Goal: Information Seeking & Learning: Learn about a topic

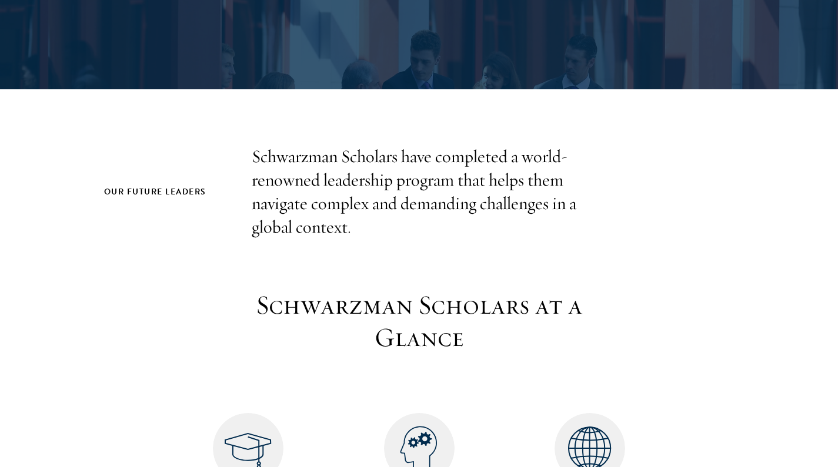
scroll to position [411, 0]
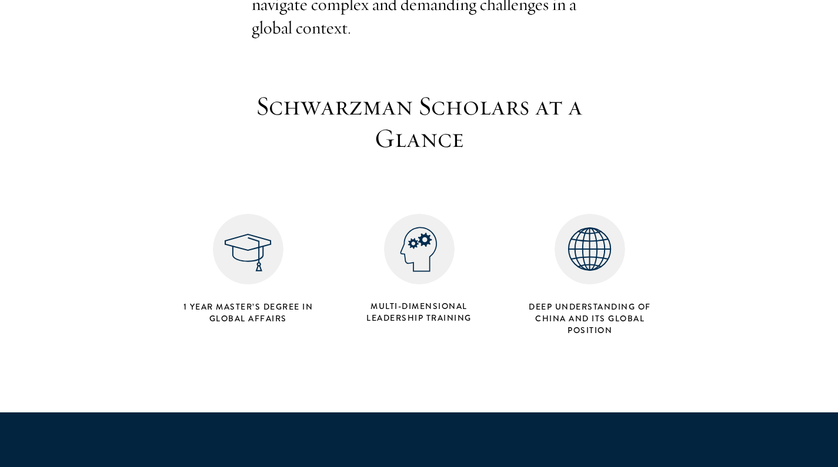
click at [435, 178] on div "1 Year Master’s Degree in Global Affairs Multi-dimensional Leadership Training …" at bounding box center [419, 257] width 513 height 169
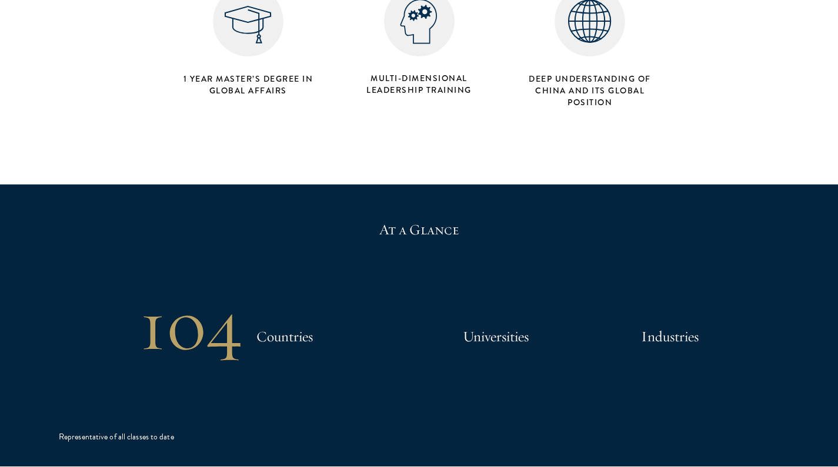
scroll to position [650, 0]
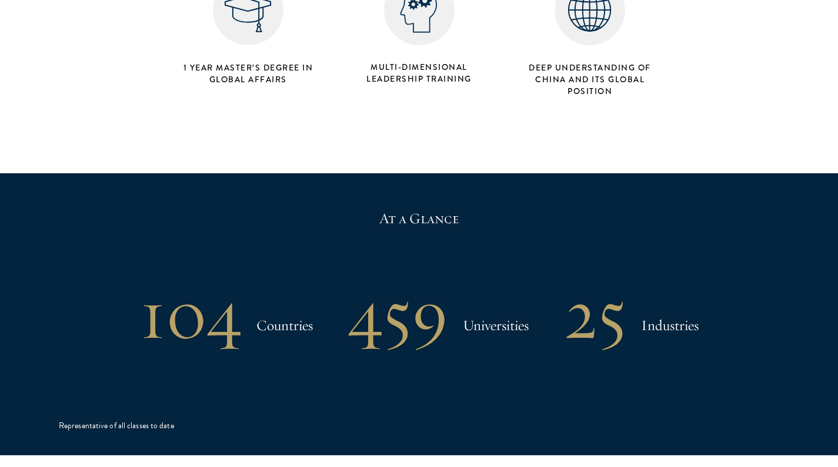
click at [435, 209] on h5 "At a Glance" at bounding box center [419, 219] width 720 height 20
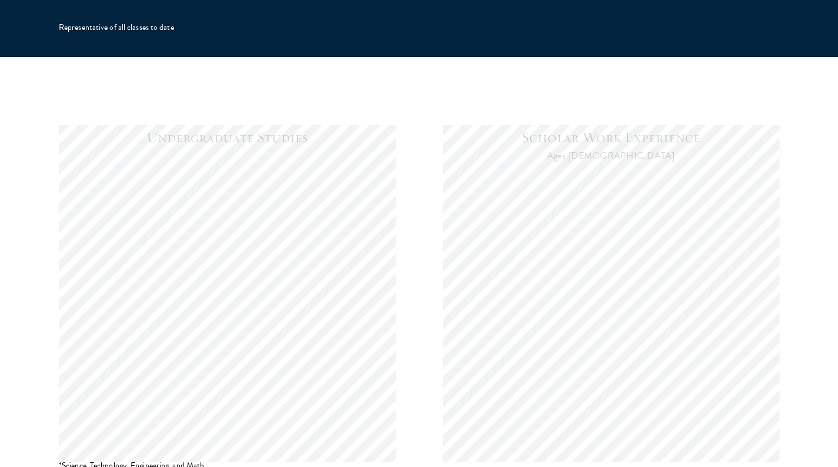
scroll to position [1187, 0]
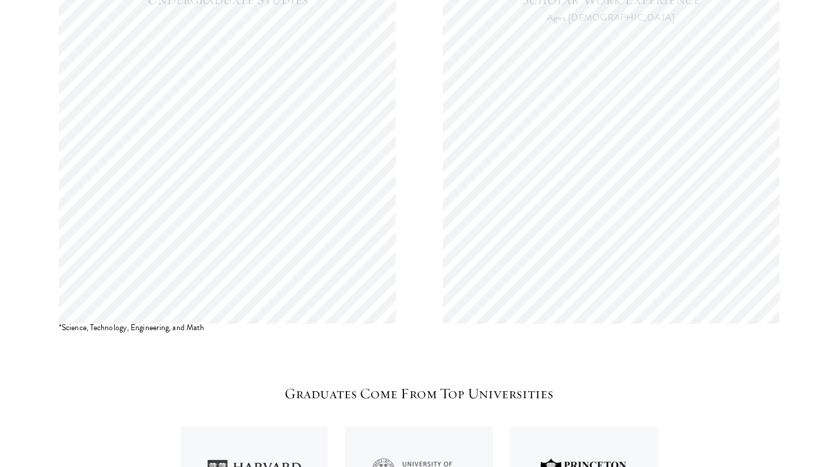
click at [435, 209] on div "Undergraduate Studies Scholar Work Experience Ages [DEMOGRAPHIC_DATA]" at bounding box center [419, 148] width 720 height 318
click at [417, 186] on div "Undergraduate Studies Scholar Work Experience Ages [DEMOGRAPHIC_DATA]" at bounding box center [419, 148] width 720 height 318
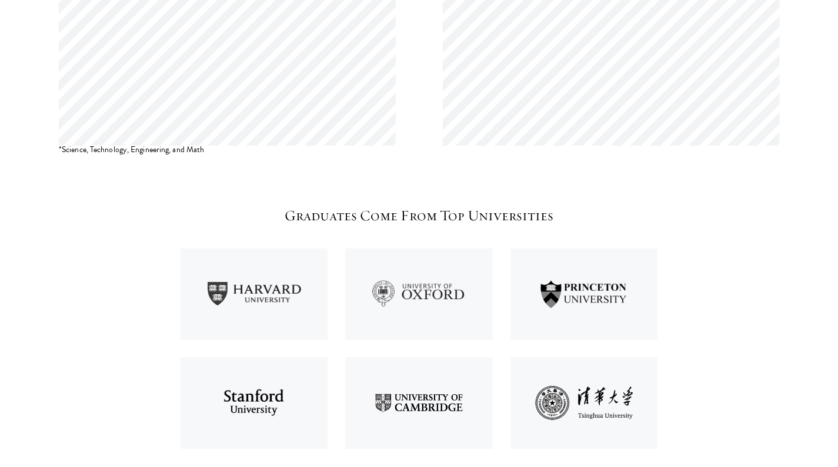
scroll to position [1444, 0]
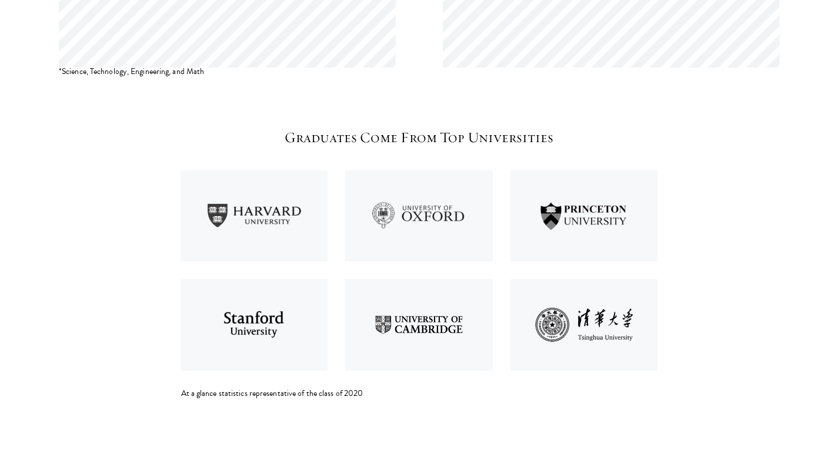
click at [417, 186] on img at bounding box center [418, 216] width 165 height 109
click at [435, 94] on section "Undergraduate Studies Scholar Work Experience Ages [DEMOGRAPHIC_DATA] *Science,…" at bounding box center [419, 30] width 838 height 737
click at [435, 123] on section "Undergraduate Studies Scholar Work Experience Ages [DEMOGRAPHIC_DATA] *Science,…" at bounding box center [419, 30] width 838 height 737
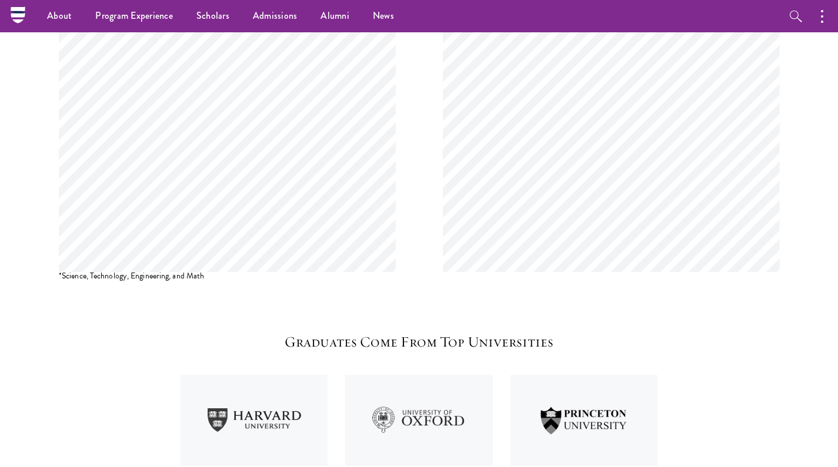
scroll to position [1450, 0]
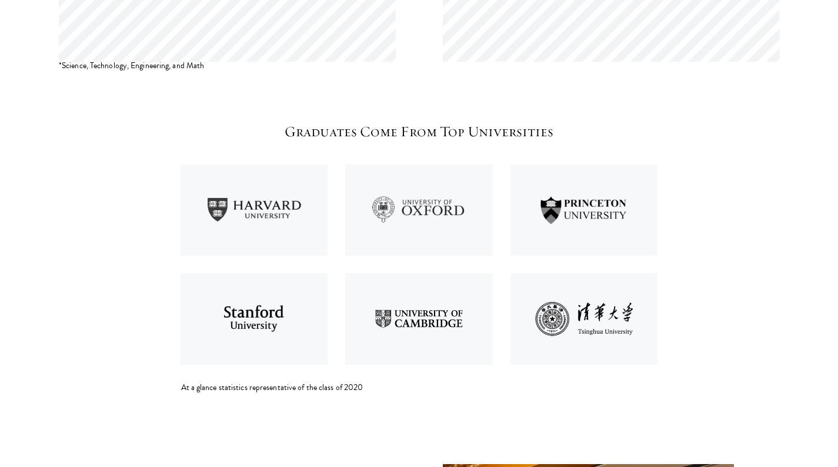
click at [425, 88] on section "Undergraduate Studies Scholar Work Experience Ages [DEMOGRAPHIC_DATA] *Science,…" at bounding box center [419, 25] width 838 height 737
click at [425, 162] on img at bounding box center [418, 210] width 165 height 109
click at [430, 89] on section "Undergraduate Studies Scholar Work Experience Ages [DEMOGRAPHIC_DATA] *Science,…" at bounding box center [419, 25] width 838 height 737
click at [466, 138] on div "Graduates Come From Top Universities At a glance statistics representative of t…" at bounding box center [419, 258] width 476 height 272
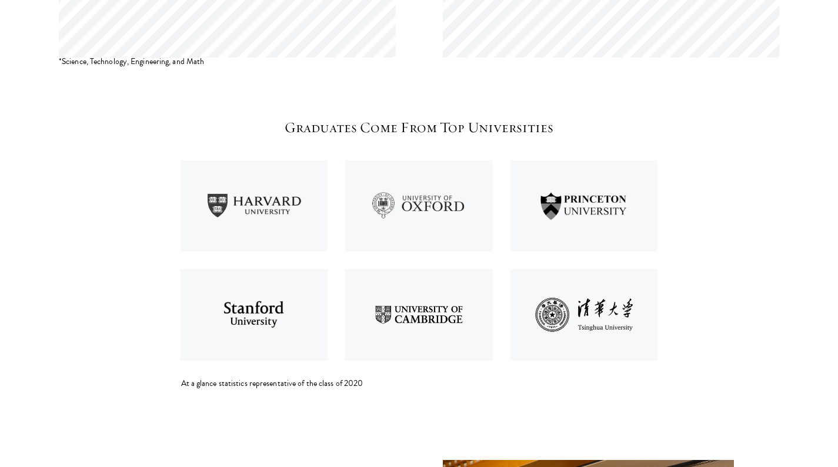
scroll to position [1455, 0]
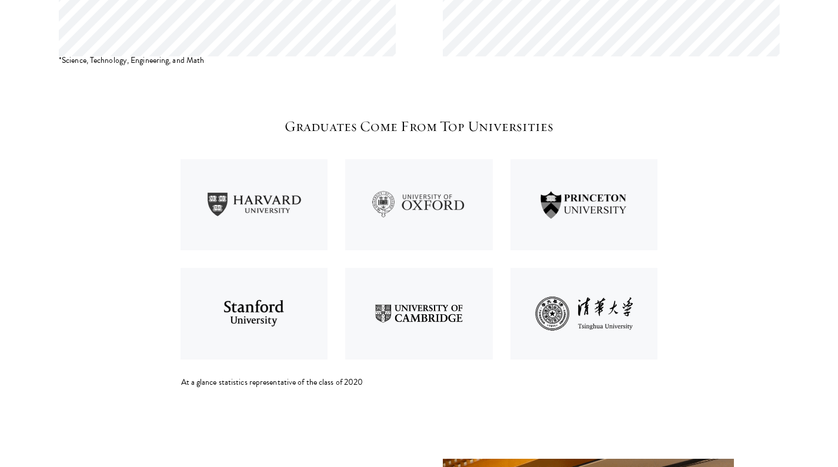
click at [466, 138] on div "Graduates Come From Top Universities At a glance statistics representative of t…" at bounding box center [419, 252] width 476 height 272
click at [439, 305] on img at bounding box center [418, 313] width 165 height 109
click at [439, 218] on img at bounding box center [418, 205] width 165 height 109
click at [438, 180] on img at bounding box center [418, 205] width 165 height 109
click at [279, 197] on img at bounding box center [254, 205] width 165 height 109
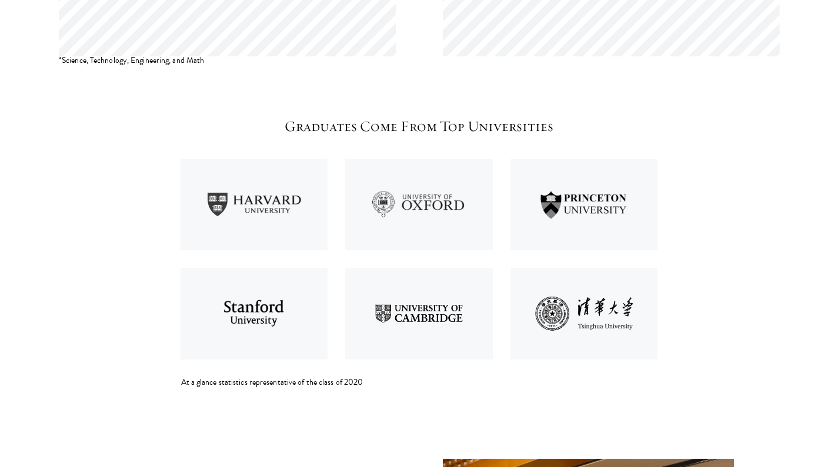
click at [557, 191] on img at bounding box center [584, 205] width 165 height 109
click at [462, 379] on div "At a glance statistics representative of the class of 2020" at bounding box center [419, 383] width 476 height 12
click at [419, 228] on img at bounding box center [418, 205] width 165 height 109
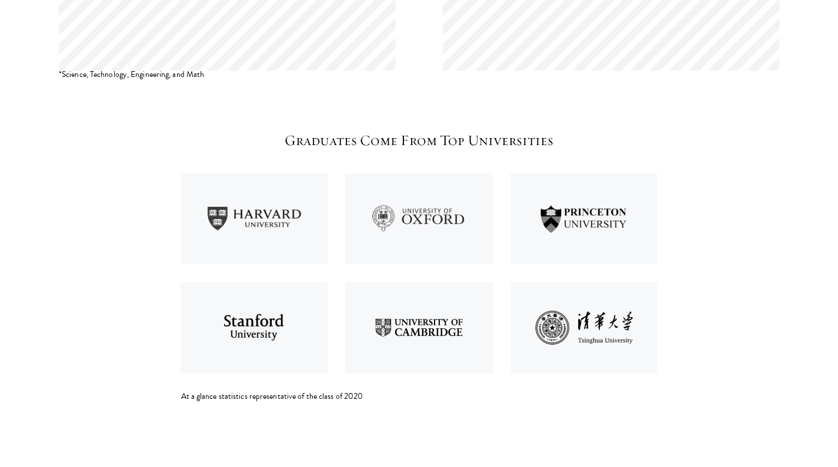
scroll to position [1458, 0]
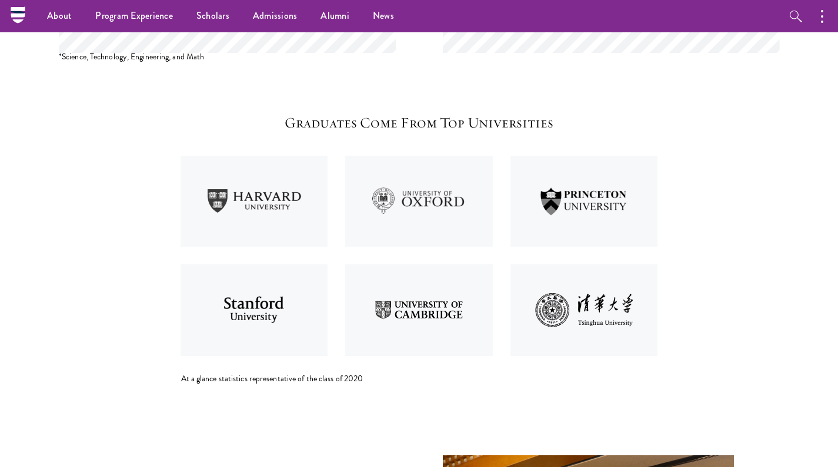
click at [438, 295] on img at bounding box center [418, 310] width 165 height 109
click at [421, 261] on img at bounding box center [418, 310] width 165 height 109
click at [423, 256] on img at bounding box center [418, 310] width 165 height 109
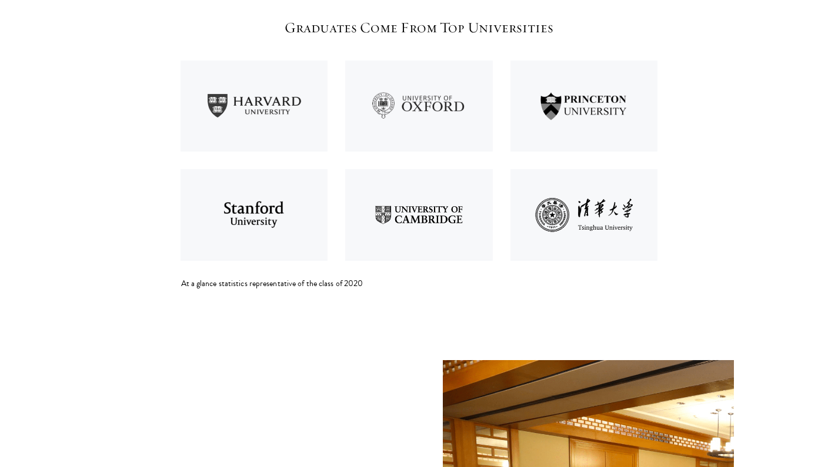
scroll to position [1660, 0]
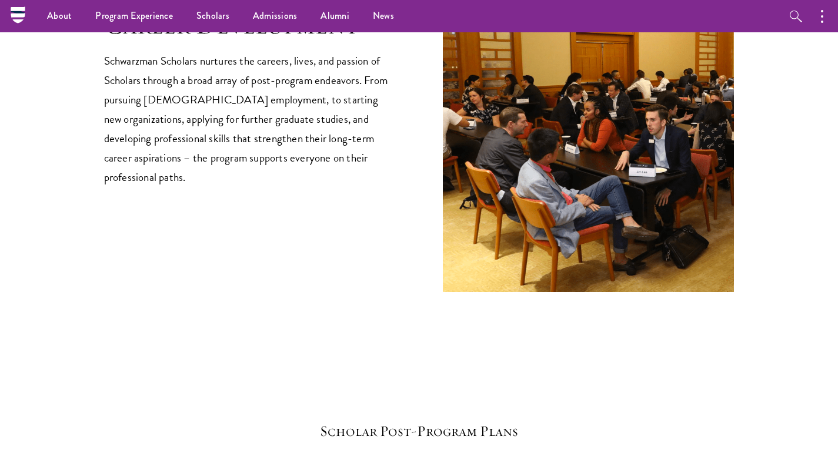
click at [342, 288] on div "Career Development Schwarzman Scholars nurtures the careers, lives, and passion…" at bounding box center [419, 98] width 630 height 389
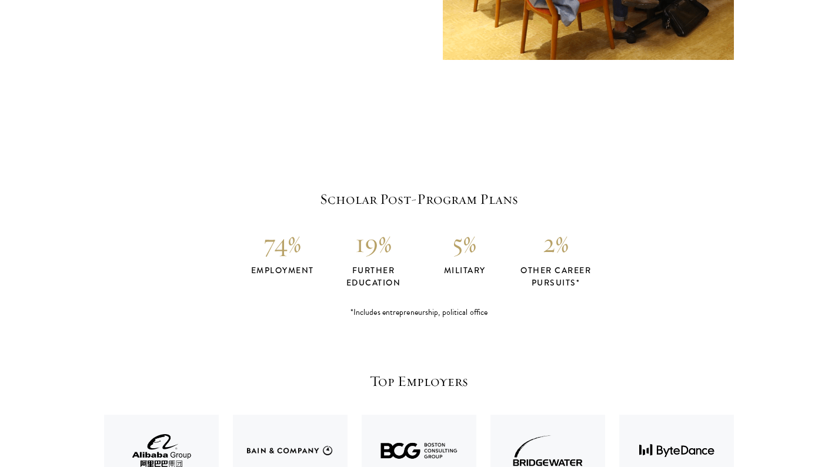
scroll to position [2242, 0]
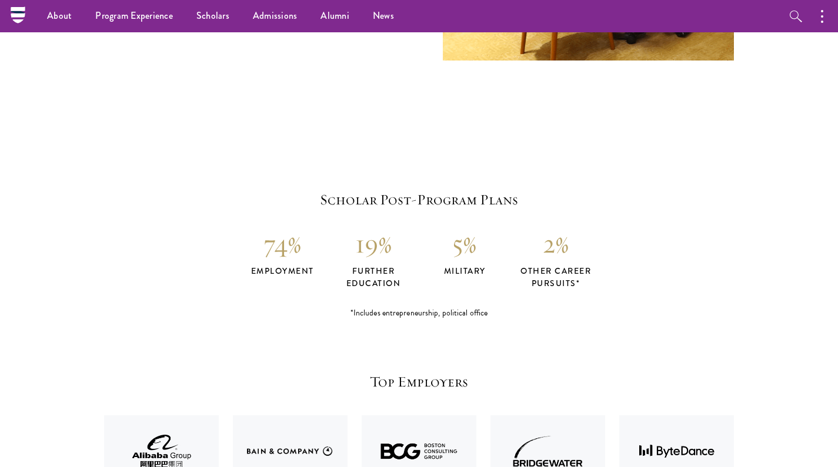
click at [335, 300] on div "Scholar Post-Program Plans 74% employment 19% further education 5% military 2% …" at bounding box center [419, 254] width 630 height 129
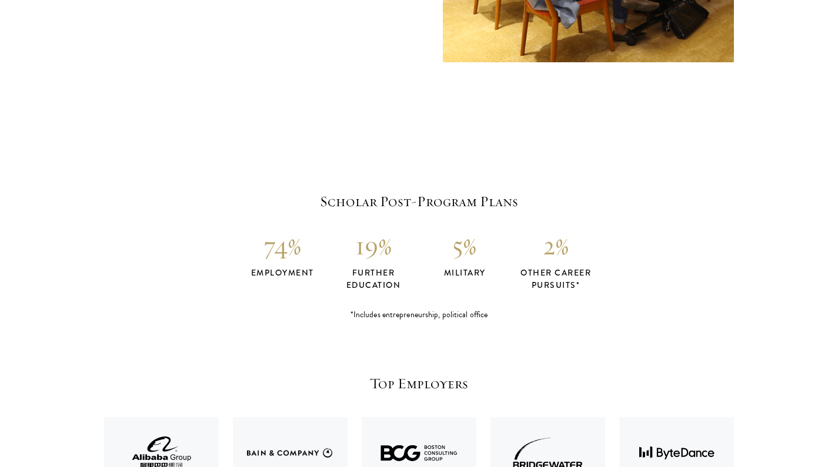
scroll to position [2236, 0]
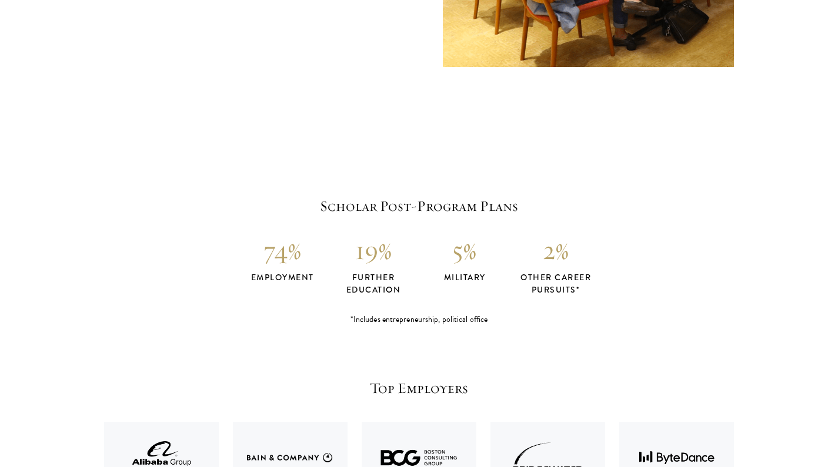
click at [335, 299] on div "Scholar Post-Program Plans 74% employment 19% further education 5% military 2% …" at bounding box center [419, 260] width 630 height 129
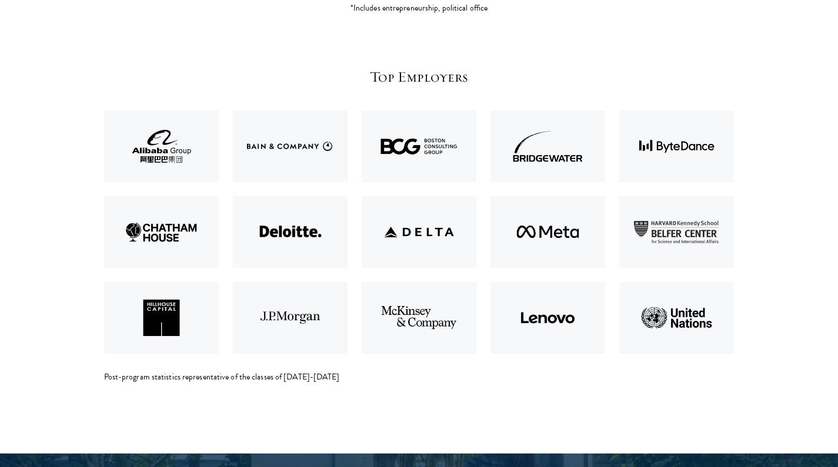
click at [353, 266] on img at bounding box center [290, 232] width 129 height 86
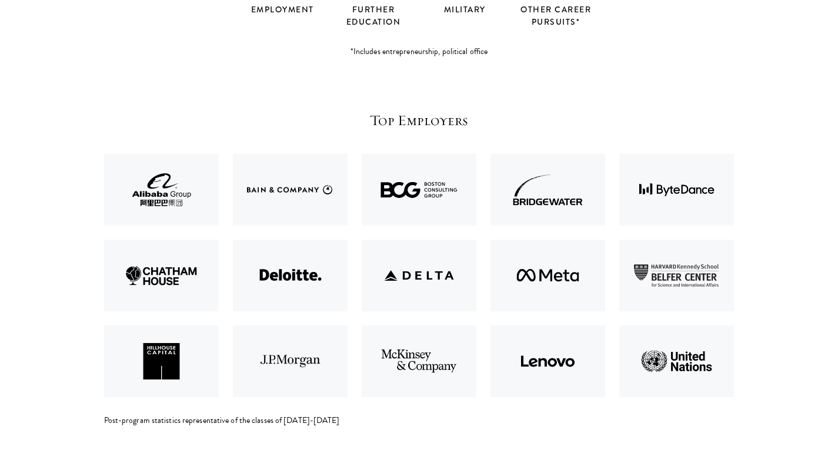
click at [353, 266] on img at bounding box center [290, 276] width 129 height 86
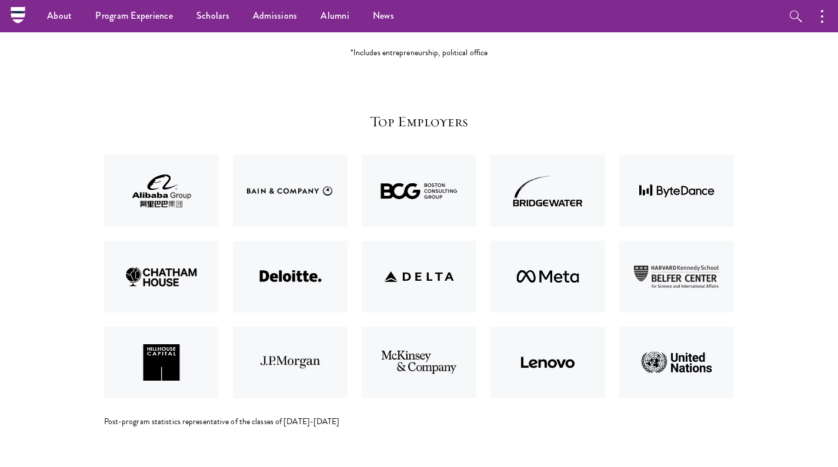
click at [353, 266] on img at bounding box center [290, 277] width 129 height 86
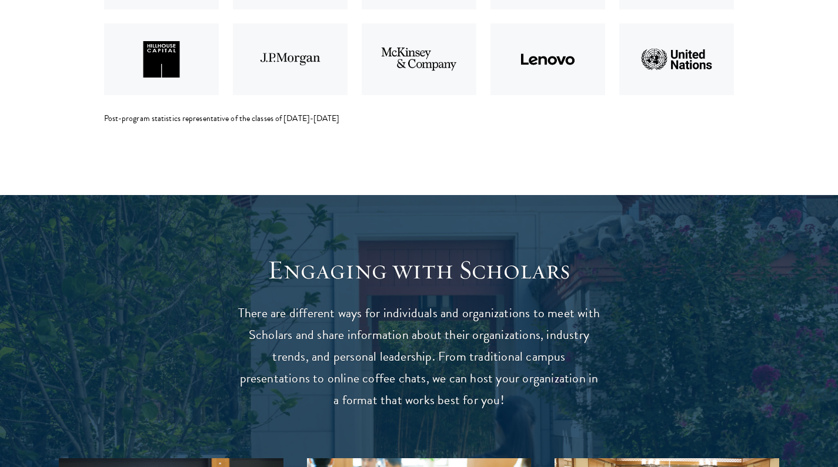
click at [353, 266] on h3 "Engaging with Scholars" at bounding box center [419, 270] width 365 height 33
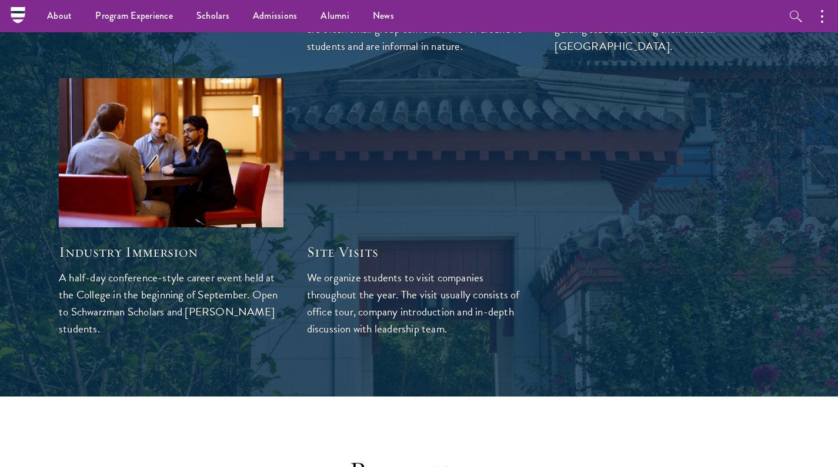
scroll to position [3502, 0]
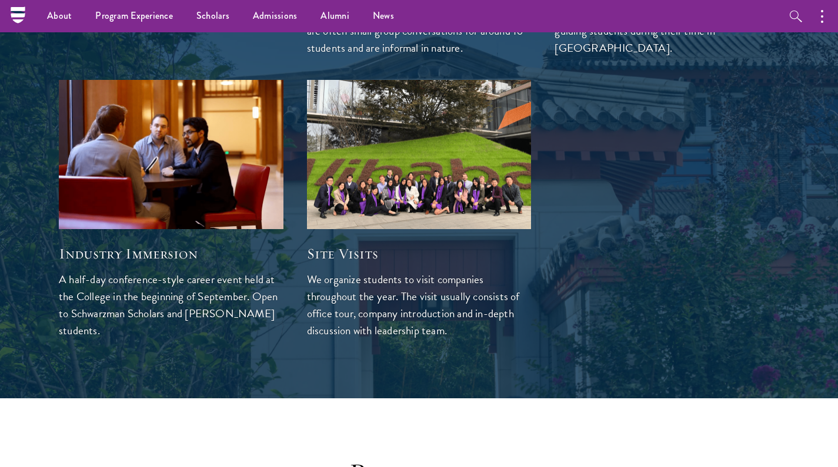
click at [330, 316] on div "Site Visits We organize students to visit companies throughout the year. The vi…" at bounding box center [419, 209] width 248 height 283
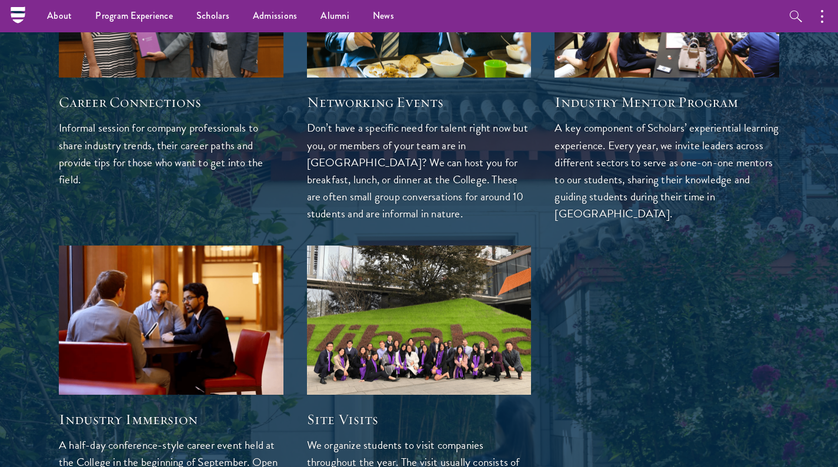
scroll to position [3138, 0]
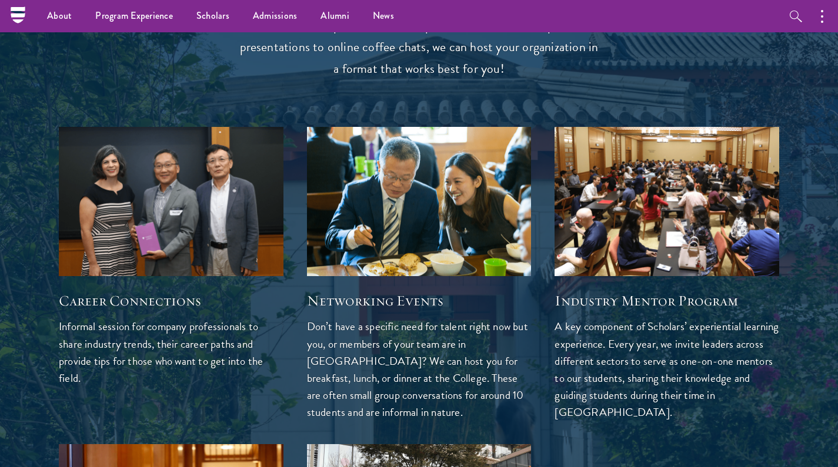
click at [295, 348] on div "Networking Events Don’t have a specific need for talent right now but you, or m…" at bounding box center [419, 274] width 248 height 318
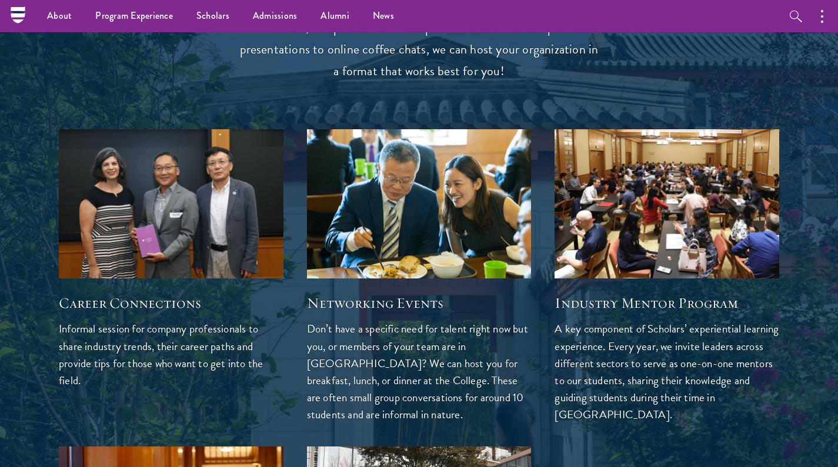
scroll to position [3133, 0]
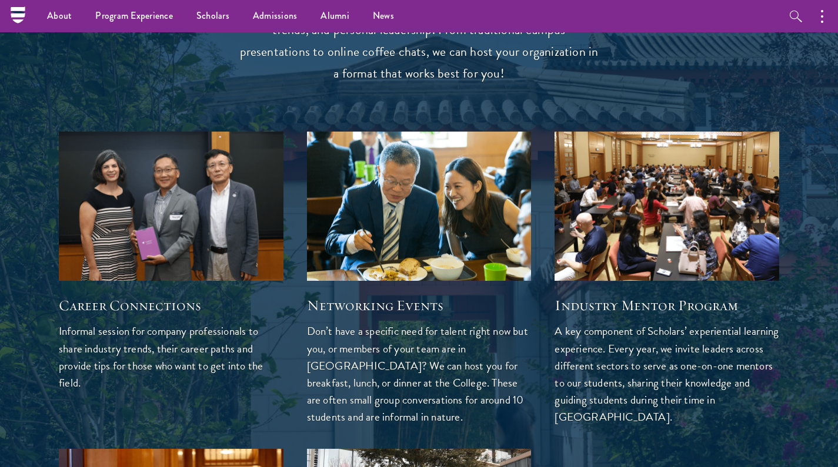
click at [295, 348] on div "Networking Events Don’t have a specific need for talent right now but you, or m…" at bounding box center [419, 279] width 248 height 318
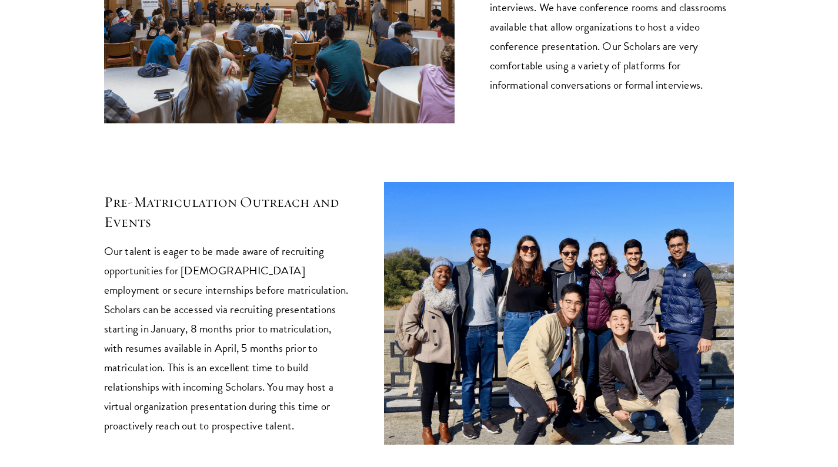
scroll to position [4184, 0]
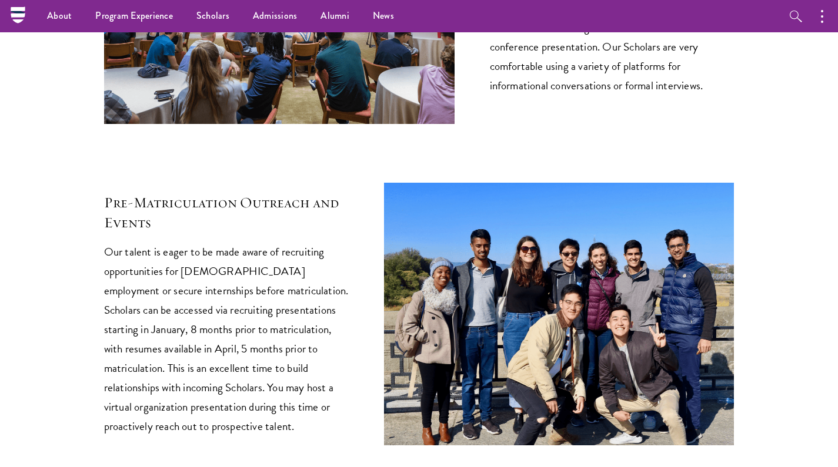
click at [293, 338] on p "Our talent is eager to be made aware of recruiting opportunities for [DEMOGRAPH…" at bounding box center [226, 339] width 245 height 194
click at [323, 242] on p "Our talent is eager to be made aware of recruiting opportunities for [DEMOGRAPH…" at bounding box center [226, 339] width 245 height 194
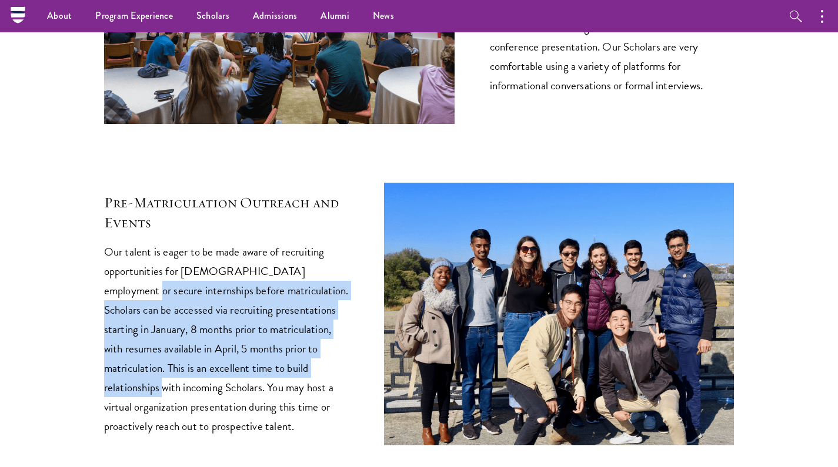
drag, startPoint x: 302, startPoint y: 342, endPoint x: 351, endPoint y: 249, distance: 104.7
click at [351, 249] on div "Pre-Matriculation Outreach and Events Our talent is eager to be made aware of r…" at bounding box center [419, 314] width 630 height 263
click at [351, 251] on div "Pre-Matriculation Outreach and Events Our talent is eager to be made aware of r…" at bounding box center [419, 314] width 630 height 263
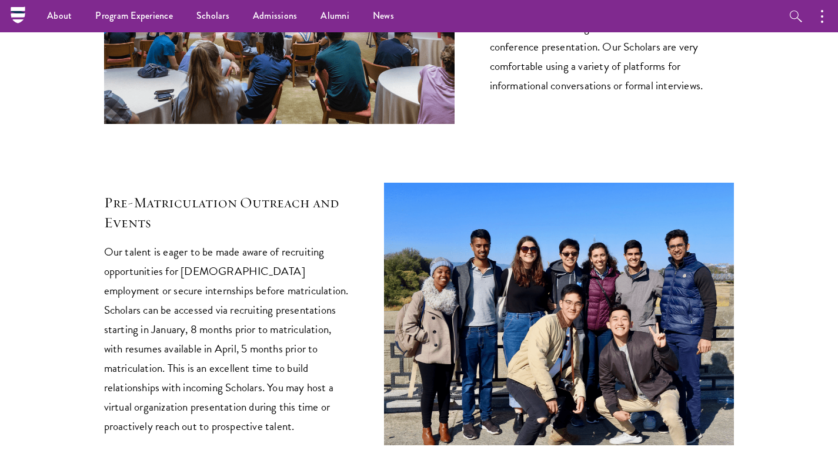
click at [368, 341] on div "Pre-Matriculation Outreach and Events Our talent is eager to be made aware of r…" at bounding box center [419, 314] width 630 height 263
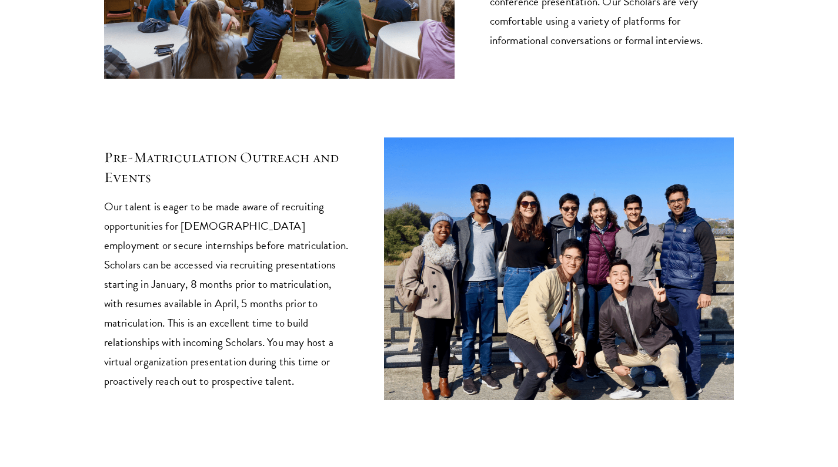
click at [368, 338] on div "Pre-Matriculation Outreach and Events Our talent is eager to be made aware of r…" at bounding box center [419, 269] width 630 height 263
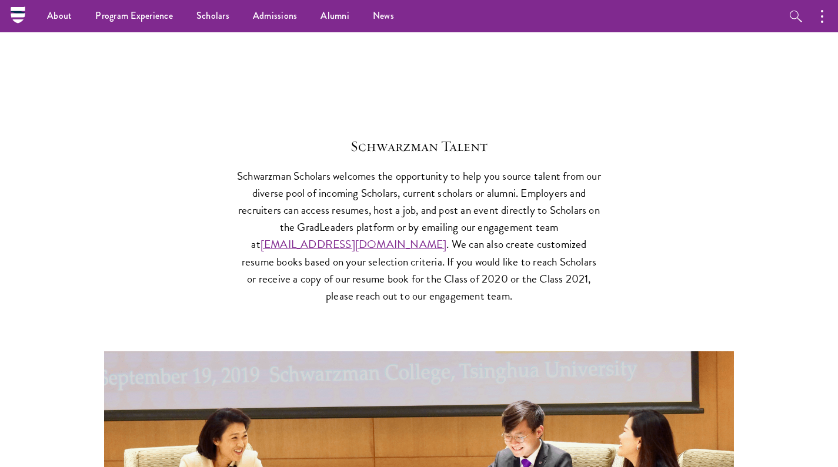
scroll to position [4585, 0]
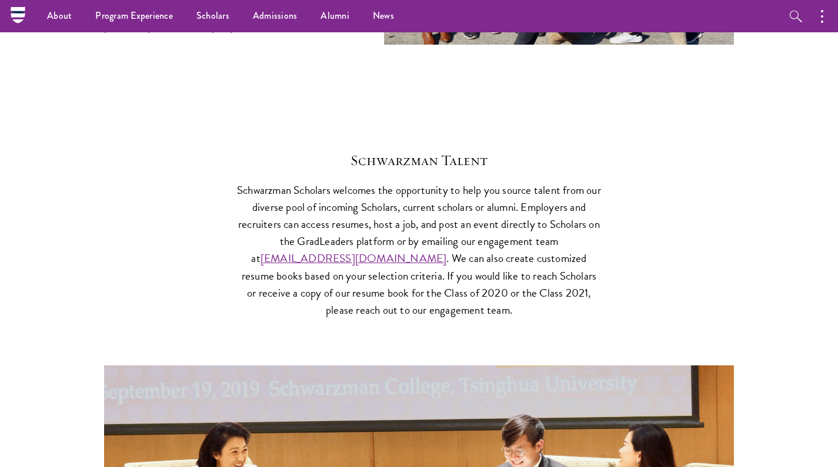
click at [370, 288] on p "Schwarzman Scholars welcomes the opportunity to help you source talent from our…" at bounding box center [419, 250] width 365 height 137
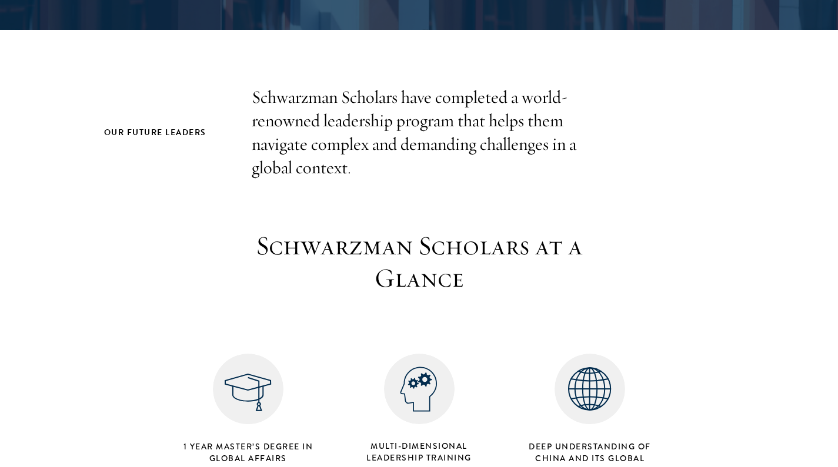
scroll to position [372, 0]
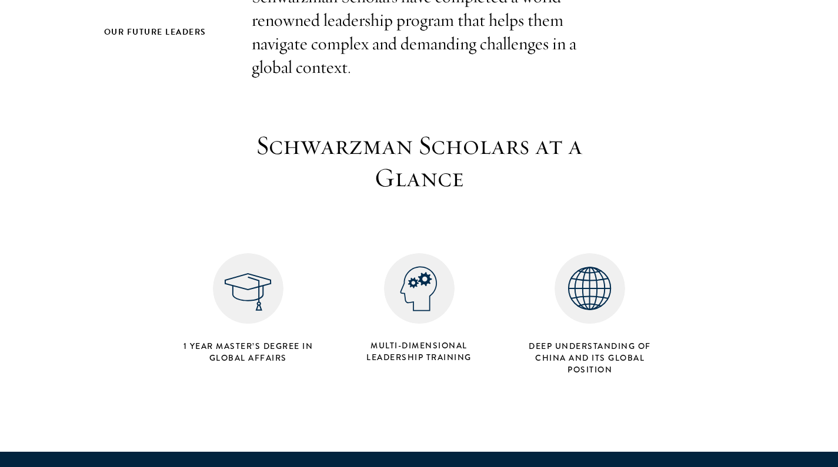
click at [419, 282] on img at bounding box center [419, 288] width 71 height 71
click at [460, 256] on div "Multi-dimensional Leadership Training" at bounding box center [418, 308] width 171 height 121
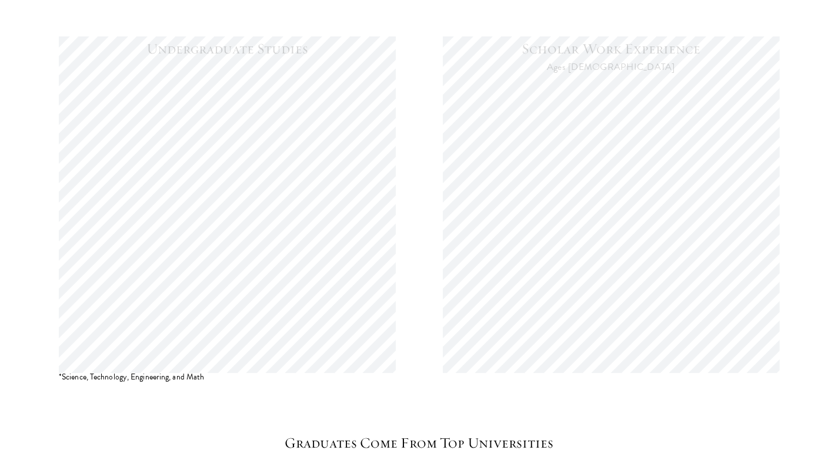
scroll to position [1153, 0]
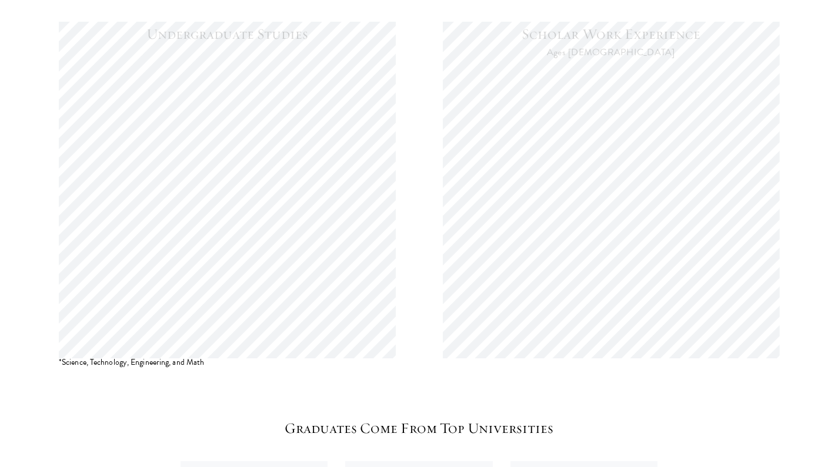
click at [419, 201] on div "Undergraduate Studies Scholar Work Experience Ages [DEMOGRAPHIC_DATA]" at bounding box center [419, 183] width 720 height 318
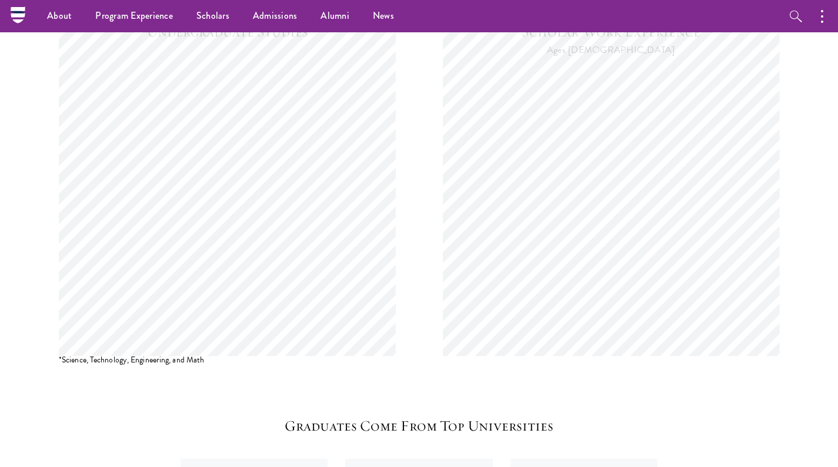
scroll to position [1157, 0]
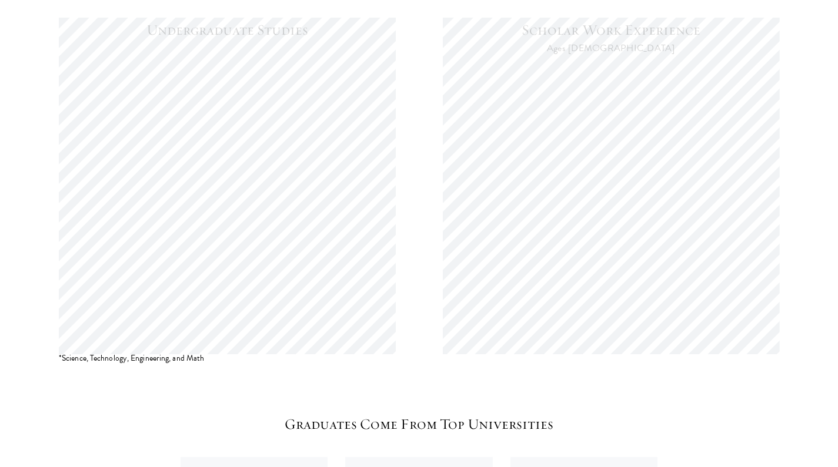
click at [419, 201] on div "Undergraduate Studies Scholar Work Experience Ages [DEMOGRAPHIC_DATA]" at bounding box center [419, 179] width 720 height 318
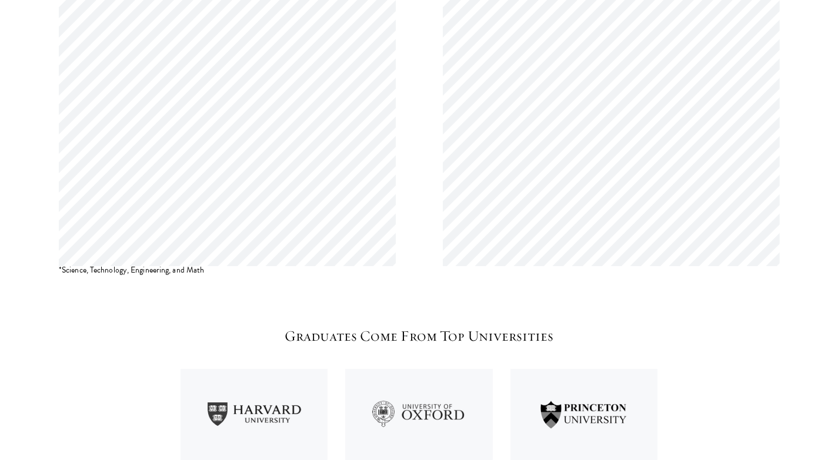
scroll to position [1346, 0]
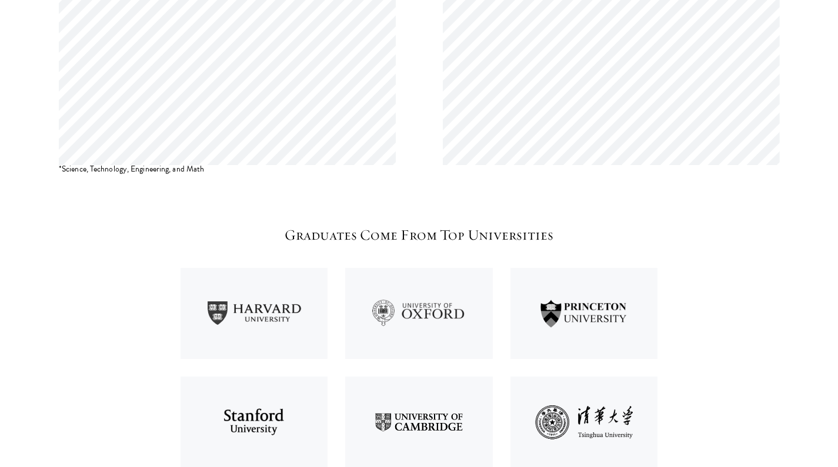
click at [419, 201] on section "Undergraduate Studies Scholar Work Experience Ages [DEMOGRAPHIC_DATA] *Science,…" at bounding box center [419, 128] width 838 height 737
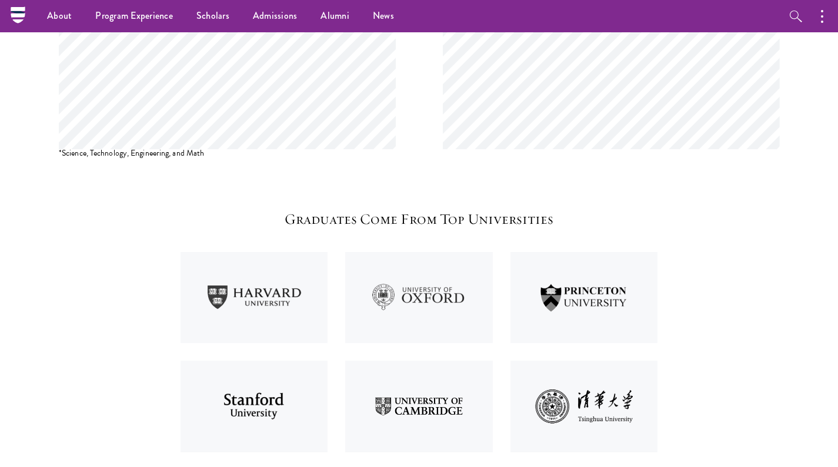
scroll to position [1314, 0]
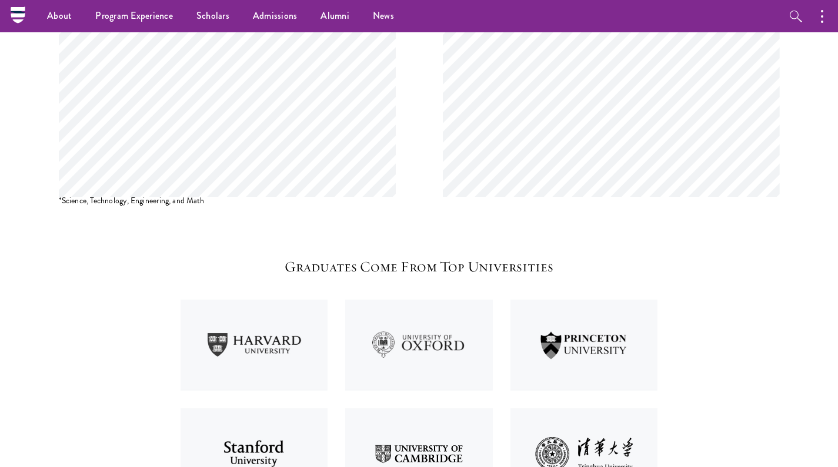
click at [413, 298] on img at bounding box center [418, 345] width 165 height 109
click at [413, 266] on h5 "Graduates Come From Top Universities" at bounding box center [419, 267] width 476 height 20
click at [422, 319] on img at bounding box center [418, 345] width 165 height 109
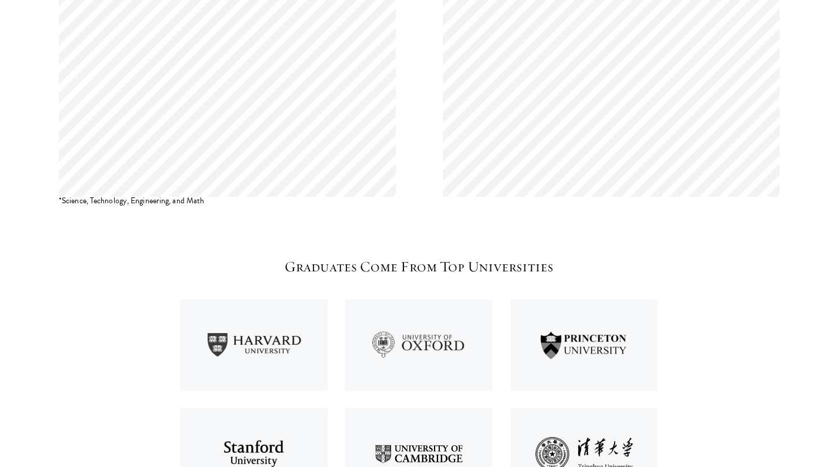
scroll to position [1401, 0]
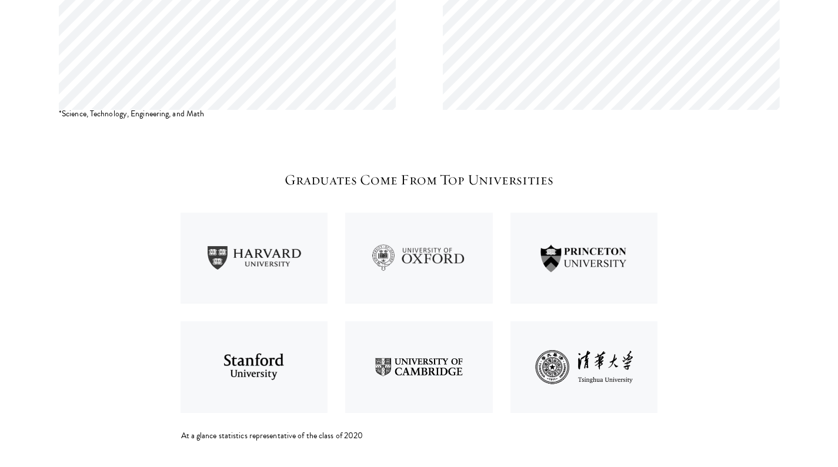
click at [433, 129] on section "Undergraduate Studies Scholar Work Experience Ages [DEMOGRAPHIC_DATA] *Science,…" at bounding box center [419, 73] width 838 height 737
click at [408, 336] on img at bounding box center [418, 367] width 165 height 109
click at [409, 283] on img at bounding box center [418, 258] width 165 height 109
click at [404, 320] on img at bounding box center [418, 367] width 165 height 109
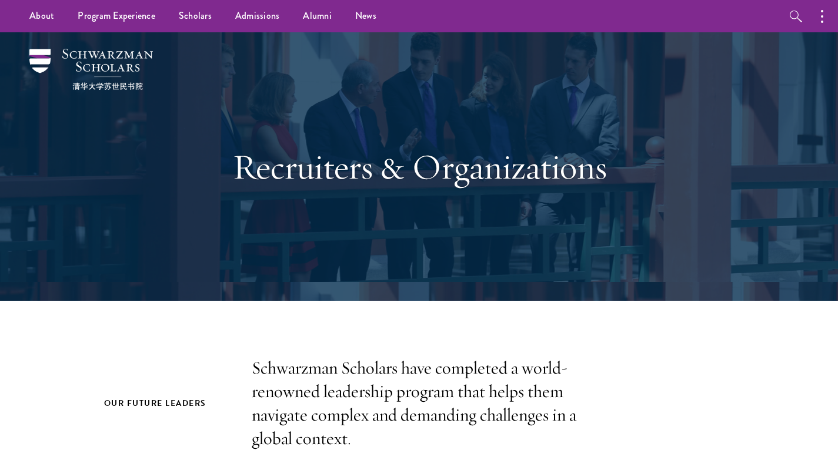
scroll to position [0, 0]
click at [332, 22] on link "Alumni" at bounding box center [317, 16] width 52 height 32
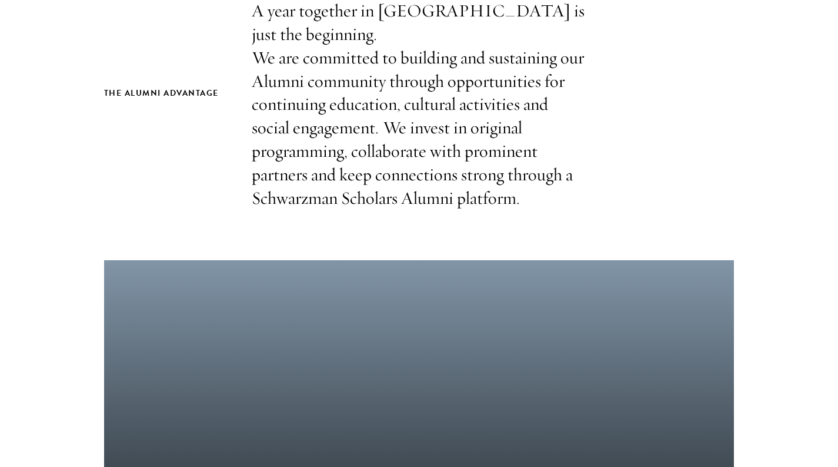
scroll to position [864, 0]
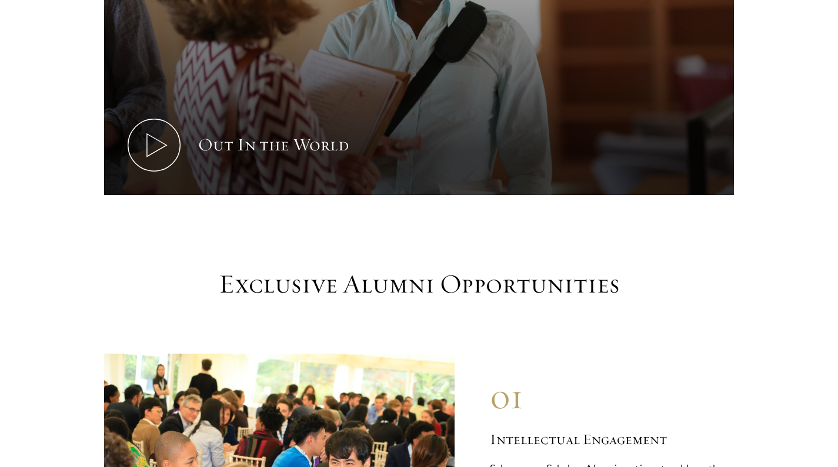
click at [400, 208] on div "Out In the World" at bounding box center [419, 55] width 630 height 428
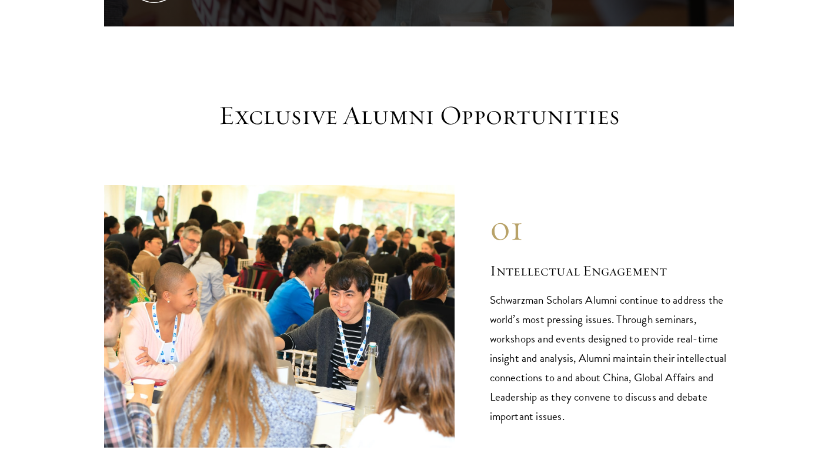
scroll to position [1121, 0]
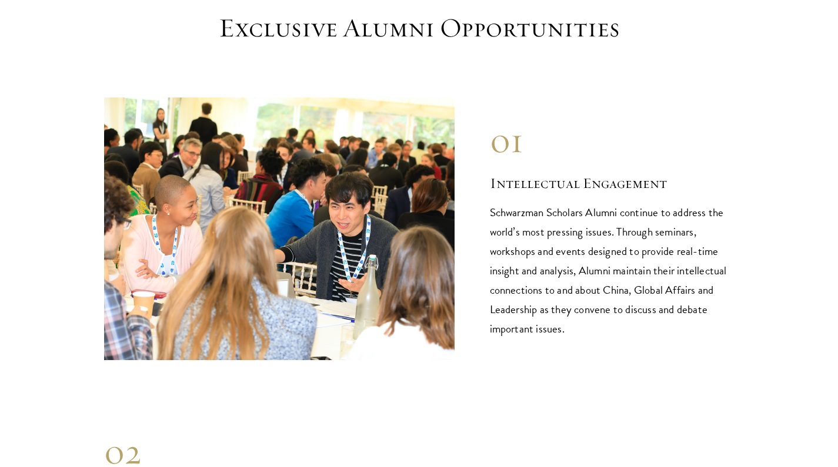
click at [466, 238] on div "01 Intellectual Engagement Schwarzman Scholars Alumni continue to address the w…" at bounding box center [419, 229] width 630 height 263
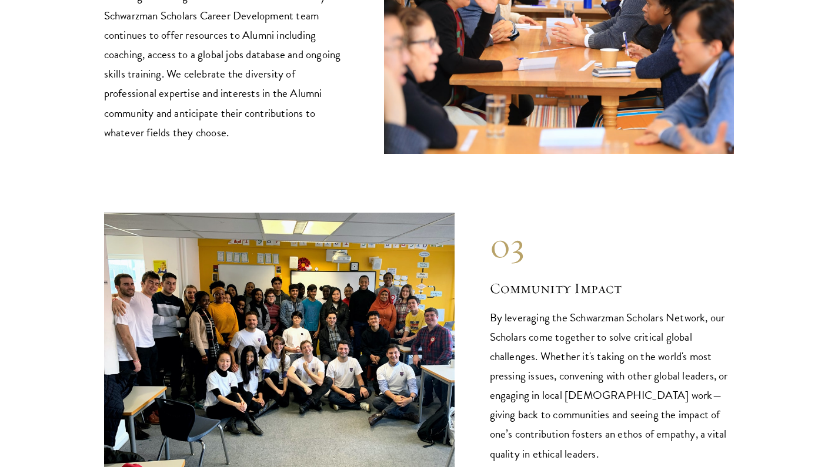
scroll to position [1648, 0]
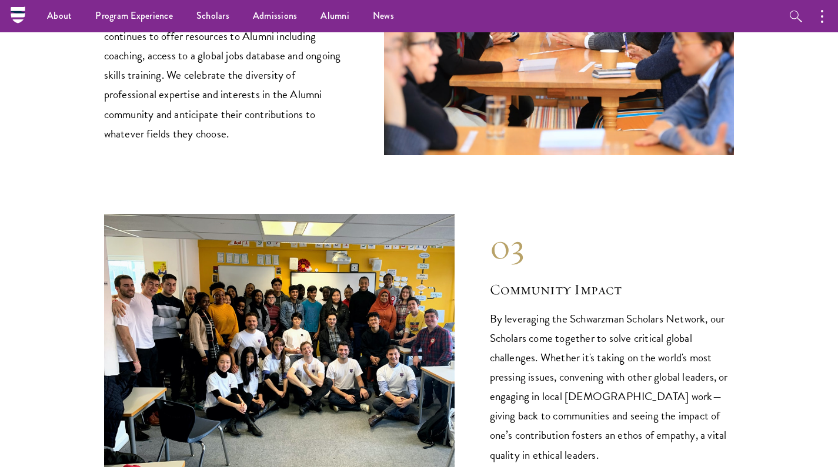
click at [466, 238] on div "03 Community Impact By leveraging the Schwarzman Scholars Network, our Scholars…" at bounding box center [419, 345] width 630 height 263
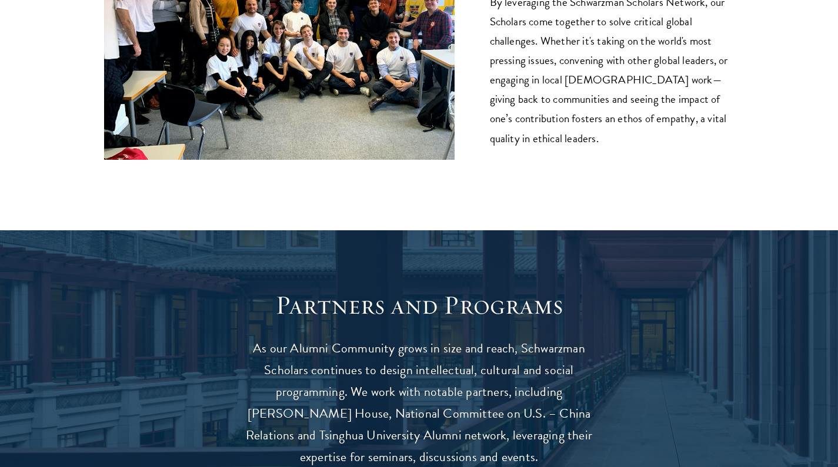
scroll to position [2264, 0]
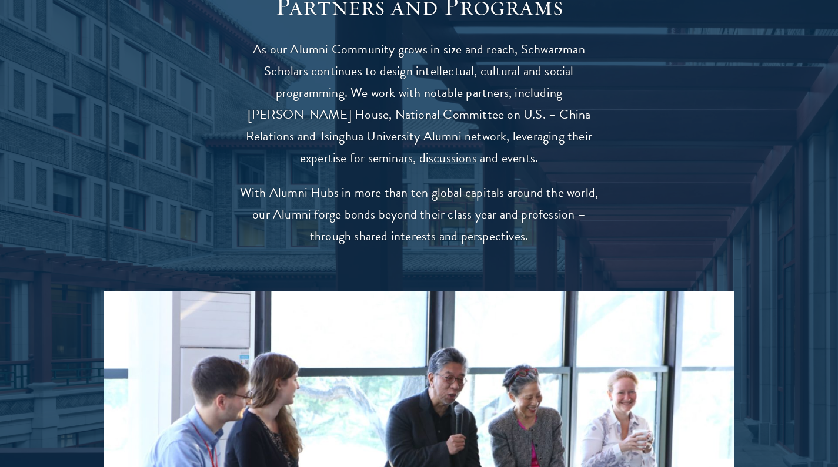
click at [489, 190] on p "With Alumni Hubs in more than ten global capitals around the world, our Alumni …" at bounding box center [419, 214] width 365 height 65
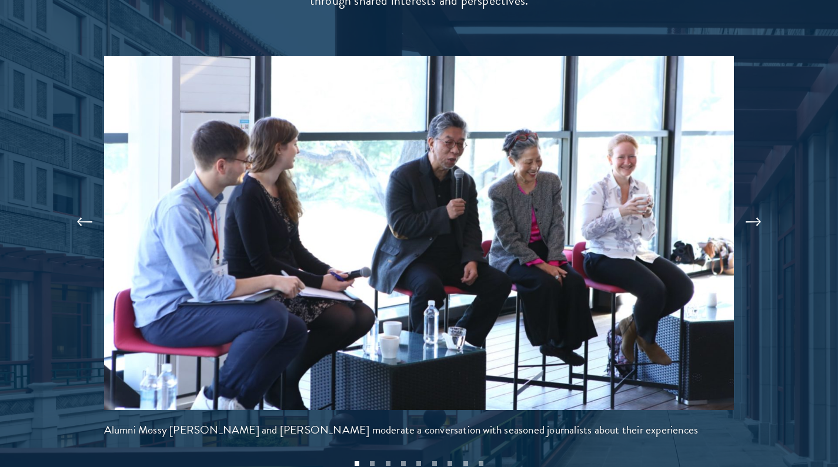
click at [757, 206] on button at bounding box center [753, 222] width 39 height 33
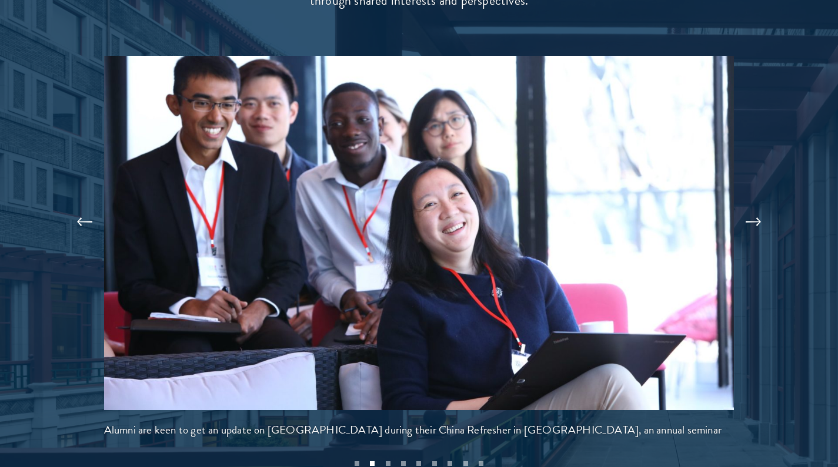
click at [757, 206] on button at bounding box center [753, 222] width 39 height 33
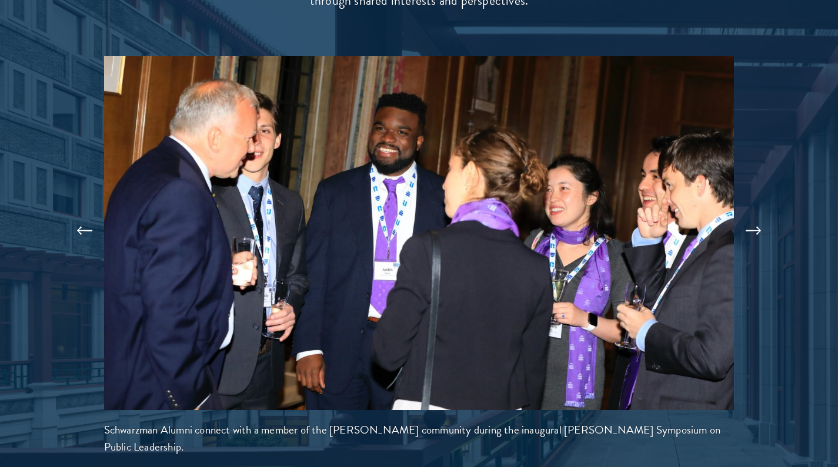
click at [757, 215] on button at bounding box center [753, 231] width 39 height 33
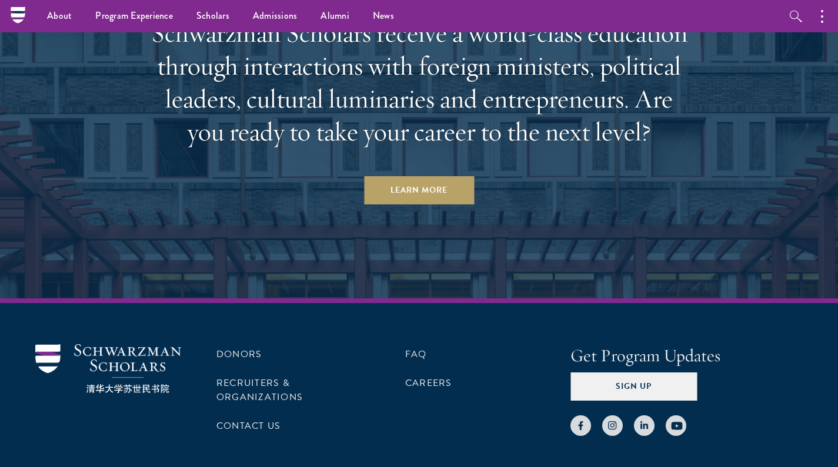
scroll to position [5127, 0]
